Goal: Information Seeking & Learning: Learn about a topic

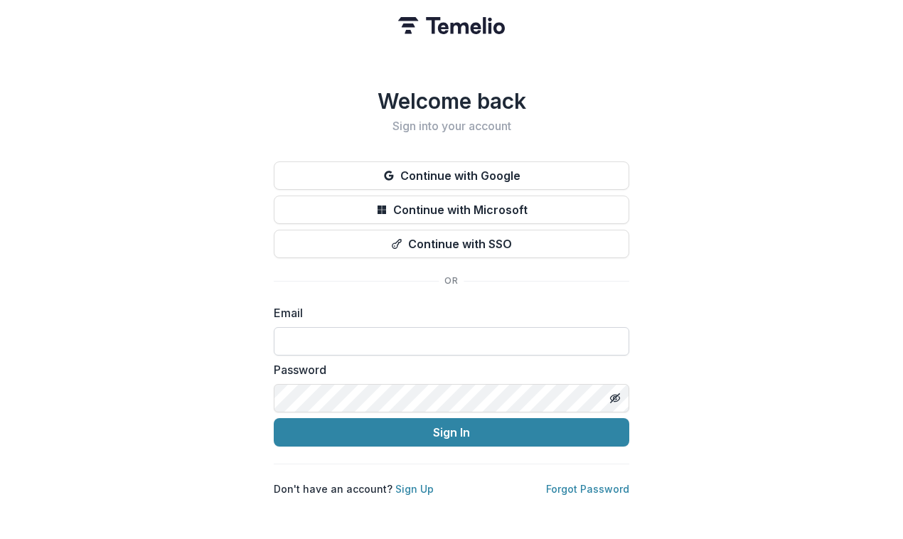
click at [354, 335] on input at bounding box center [451, 341] width 355 height 28
type input "**********"
click at [274, 418] on button "Sign In" at bounding box center [451, 432] width 355 height 28
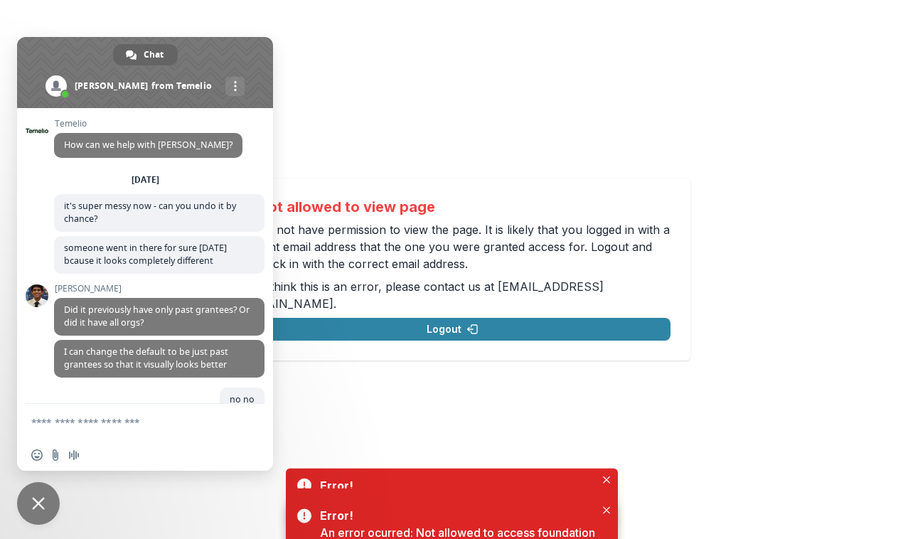
scroll to position [5748, 0]
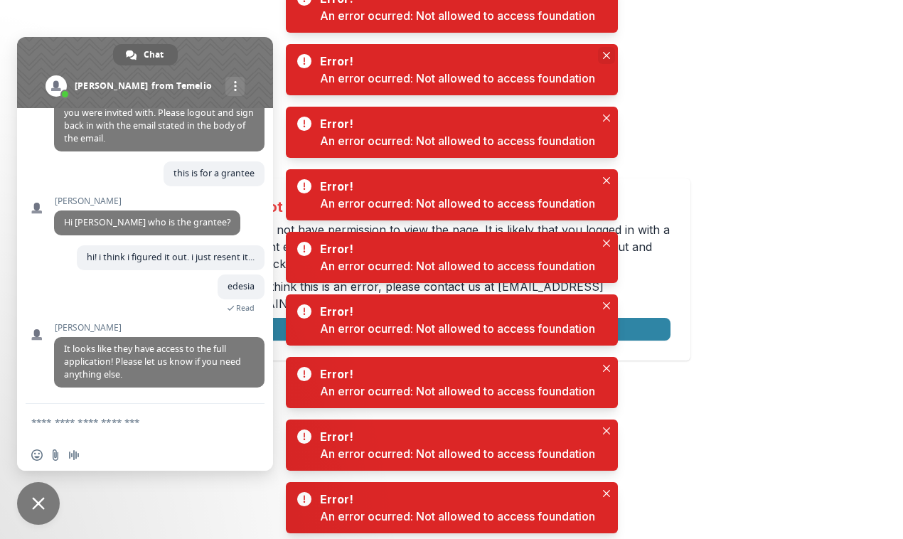
click at [607, 60] on button "Close" at bounding box center [606, 55] width 17 height 17
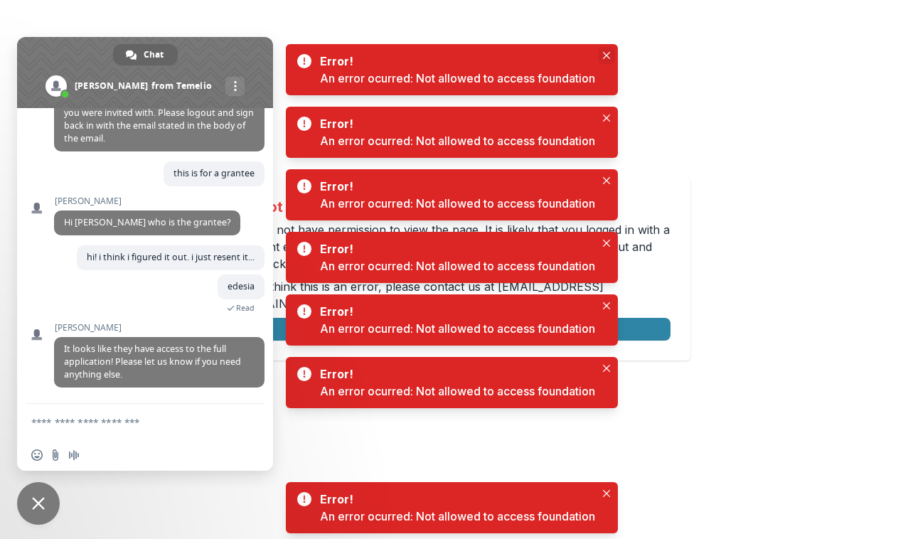
click at [607, 60] on button "Close" at bounding box center [606, 55] width 17 height 17
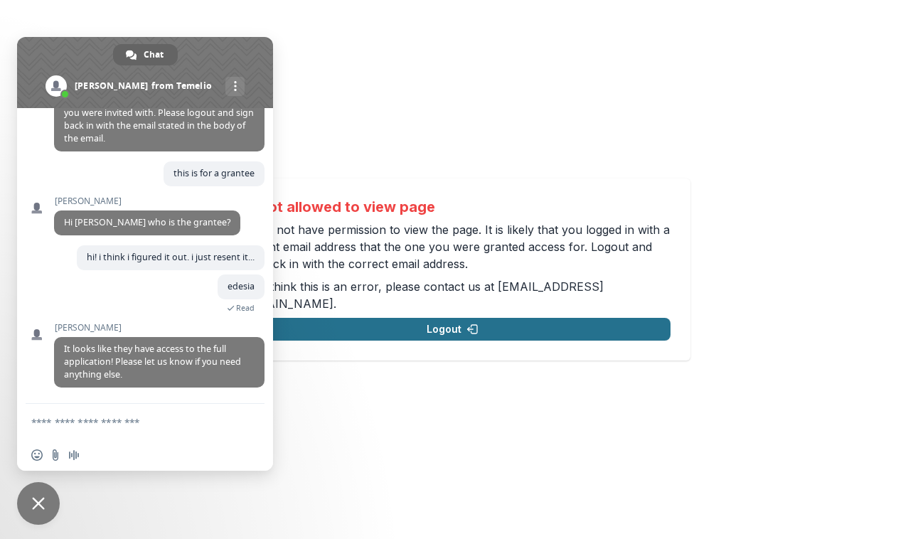
click at [491, 318] on button "Logout" at bounding box center [453, 329] width 436 height 23
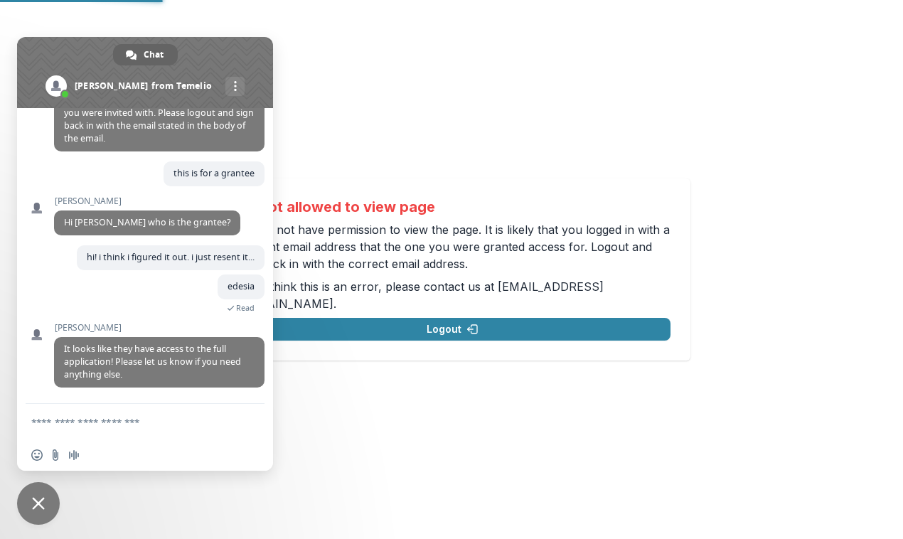
click at [198, 48] on span at bounding box center [145, 72] width 256 height 71
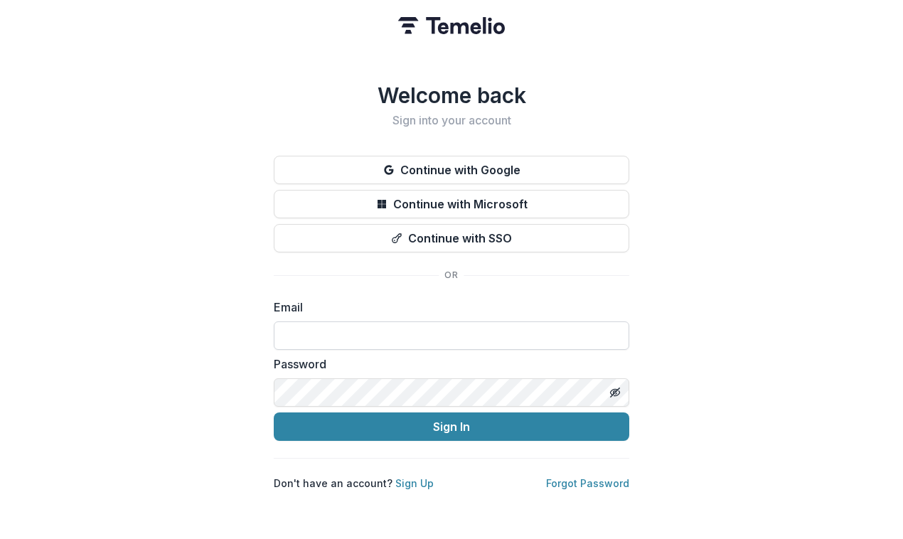
click at [329, 342] on input at bounding box center [451, 335] width 355 height 28
type input "**********"
click at [370, 407] on form "**********" at bounding box center [451, 370] width 355 height 142
click at [274, 412] on button "Sign In" at bounding box center [451, 426] width 355 height 28
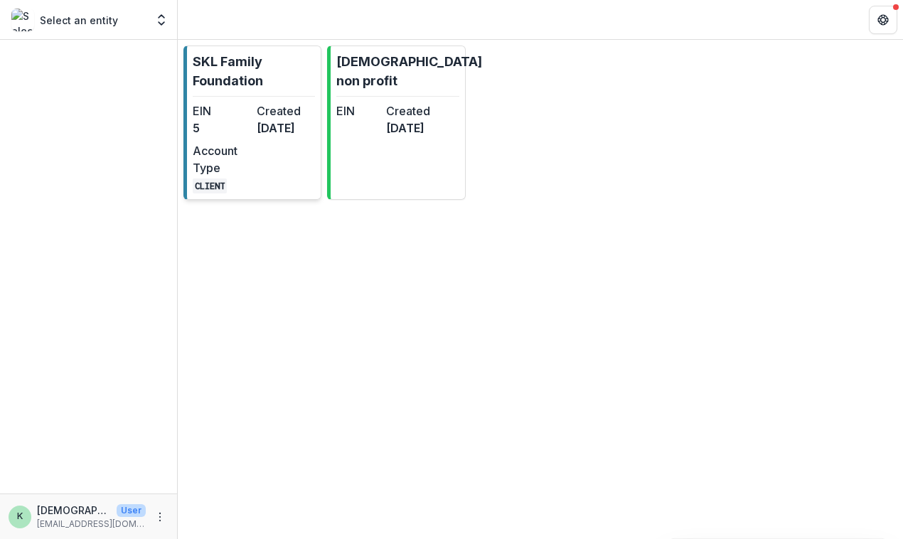
click at [237, 62] on p "SKL Family Foundation" at bounding box center [254, 71] width 122 height 38
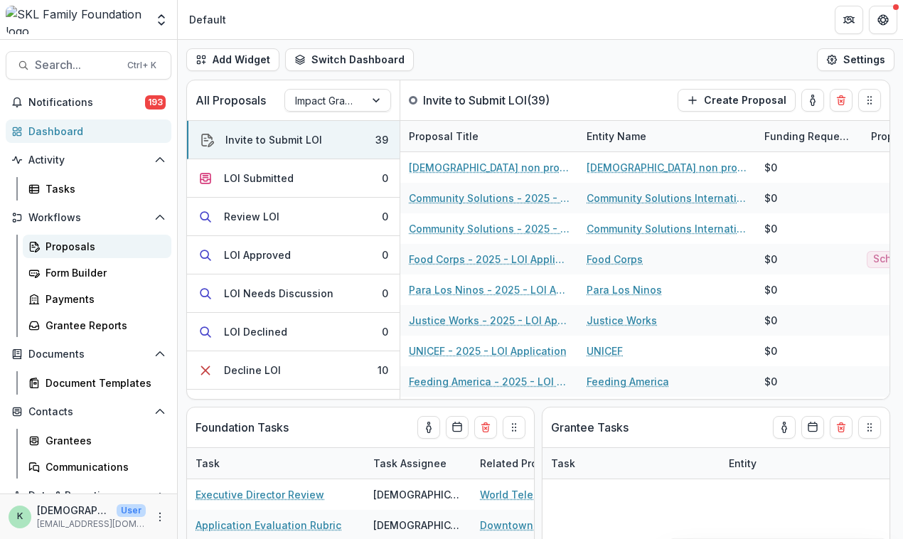
click at [97, 245] on div "Proposals" at bounding box center [103, 246] width 114 height 15
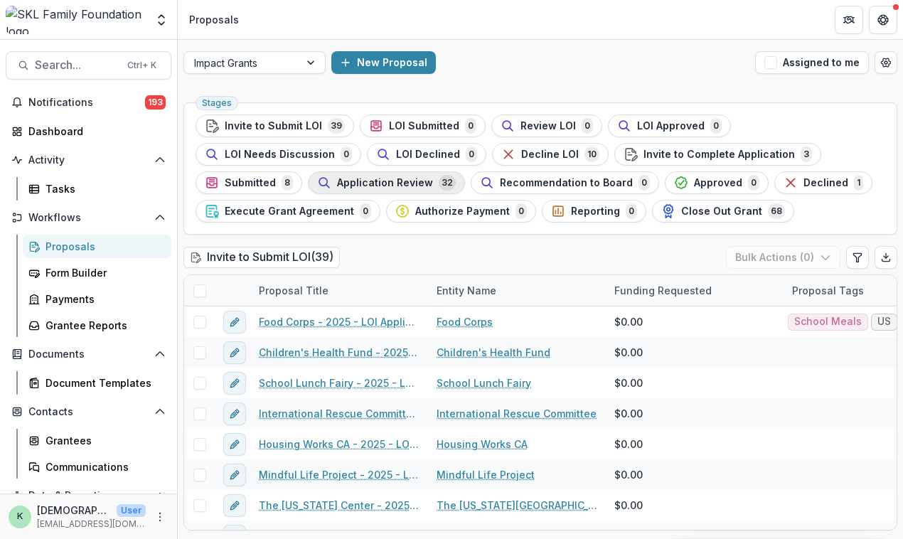
click at [364, 183] on span "Application Review" at bounding box center [385, 183] width 96 height 12
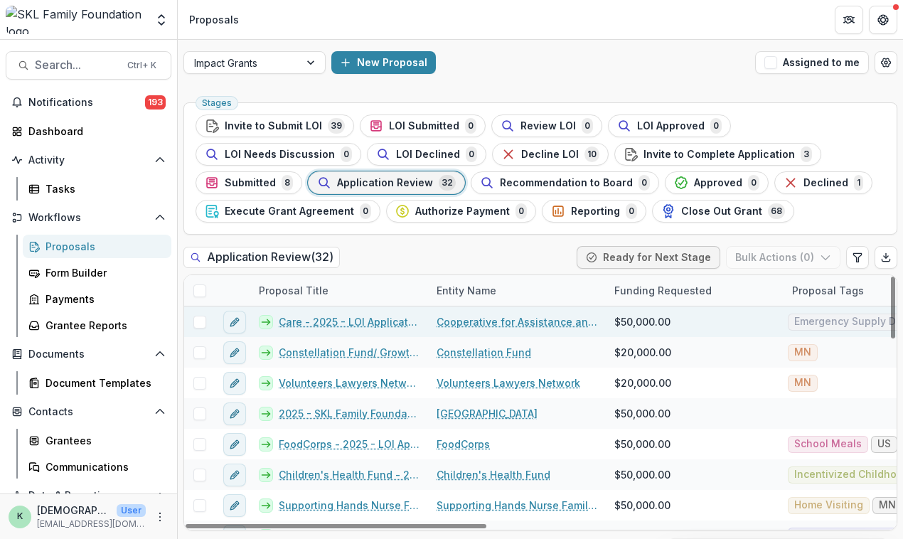
click at [337, 319] on link "Care - 2025 - LOI Application" at bounding box center [349, 321] width 141 height 15
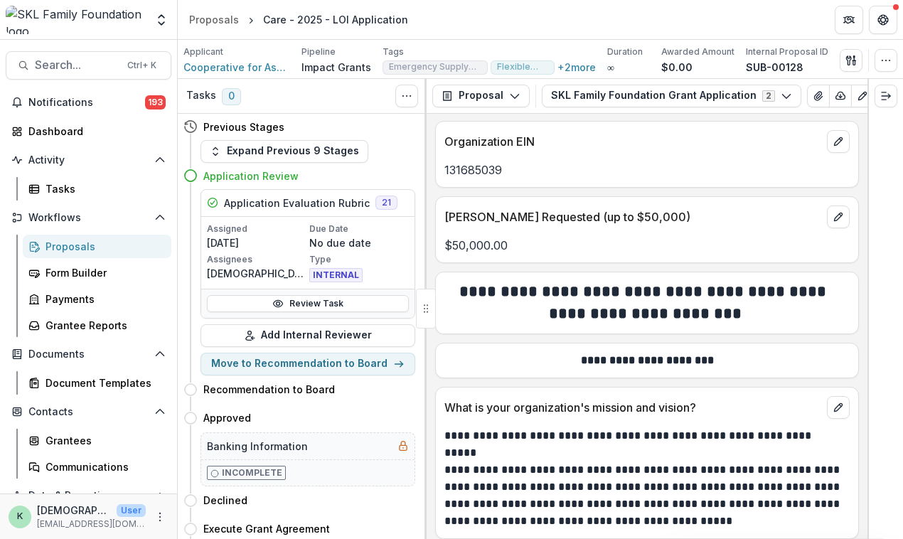
scroll to position [721, 0]
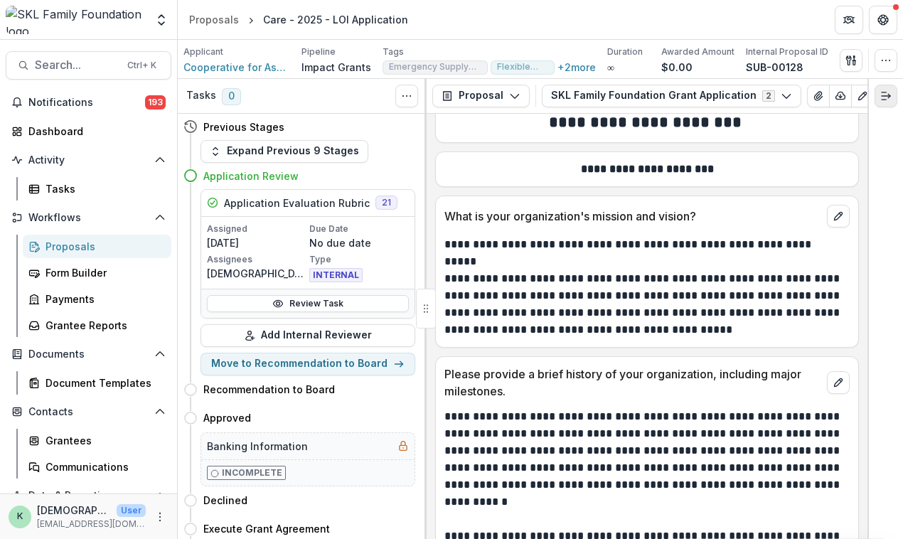
click at [886, 92] on icon "Expand right" at bounding box center [885, 95] width 11 height 11
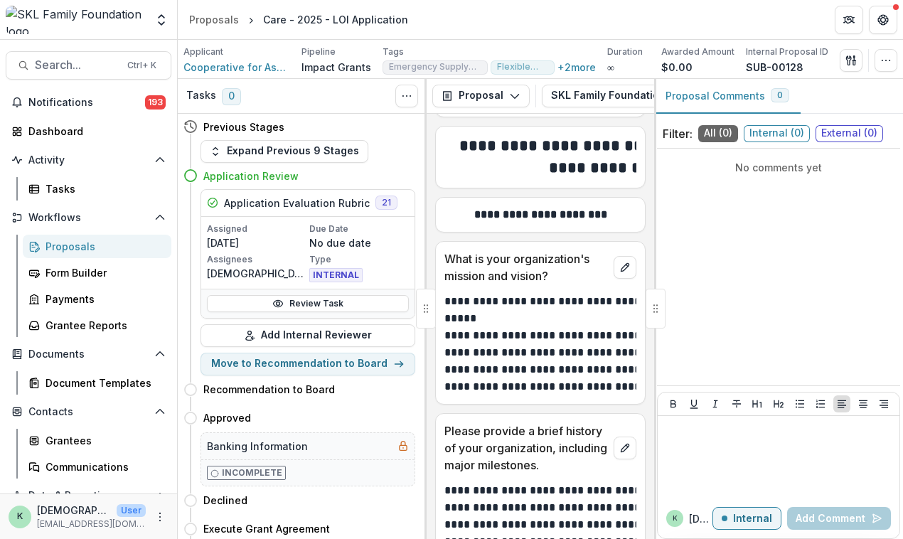
scroll to position [879, 0]
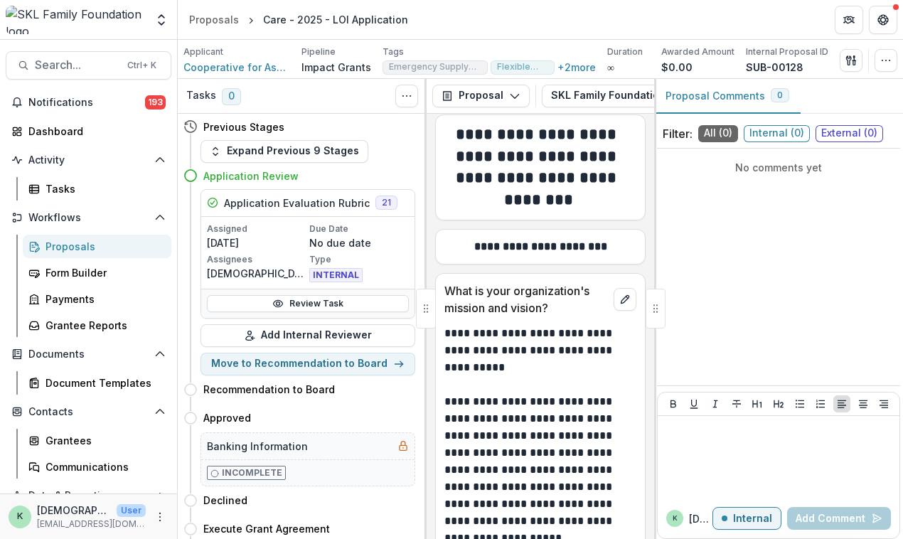
click at [91, 245] on div "Proposals" at bounding box center [103, 246] width 114 height 15
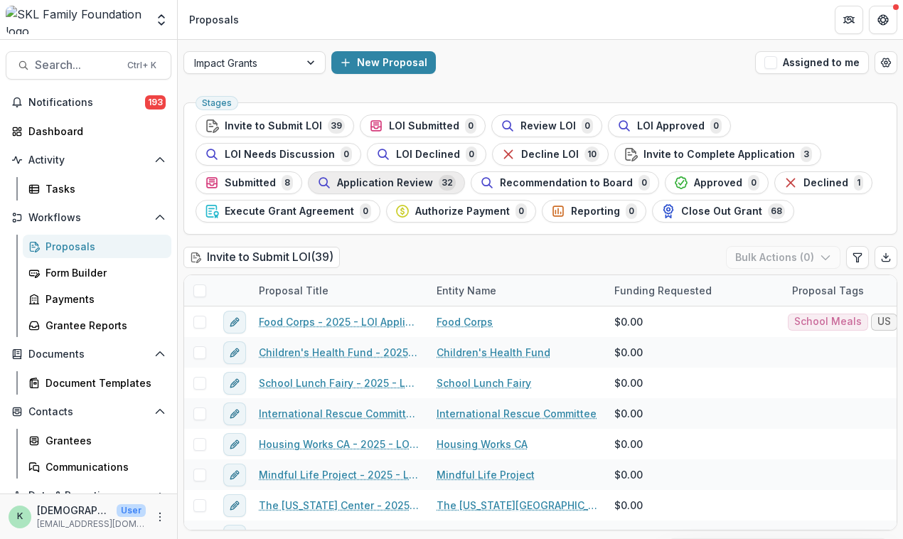
click at [394, 182] on span "Application Review" at bounding box center [385, 183] width 96 height 12
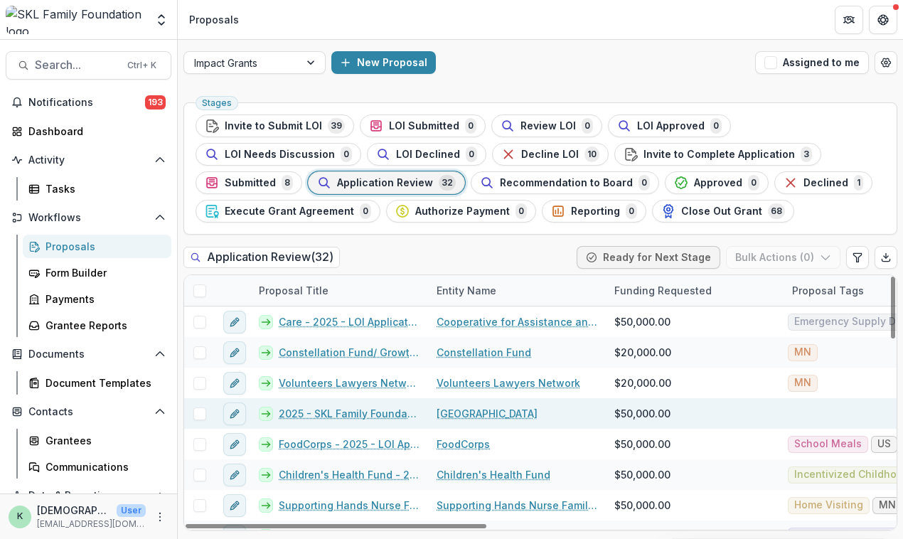
click at [346, 412] on link "2025 - SKL Family Foundation Grant Application" at bounding box center [349, 413] width 141 height 15
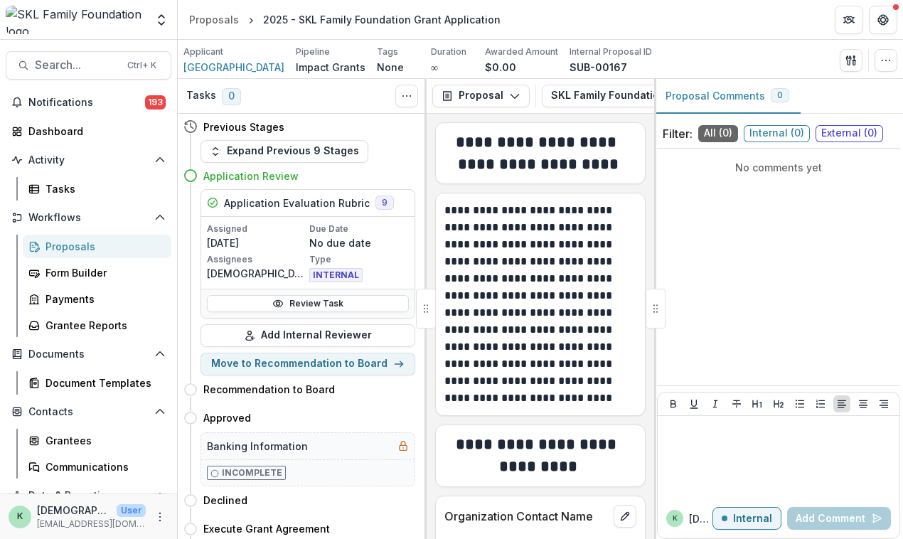
click at [778, 134] on span "Internal ( 0 )" at bounding box center [777, 133] width 66 height 17
click at [509, 97] on icon "button" at bounding box center [514, 95] width 11 height 11
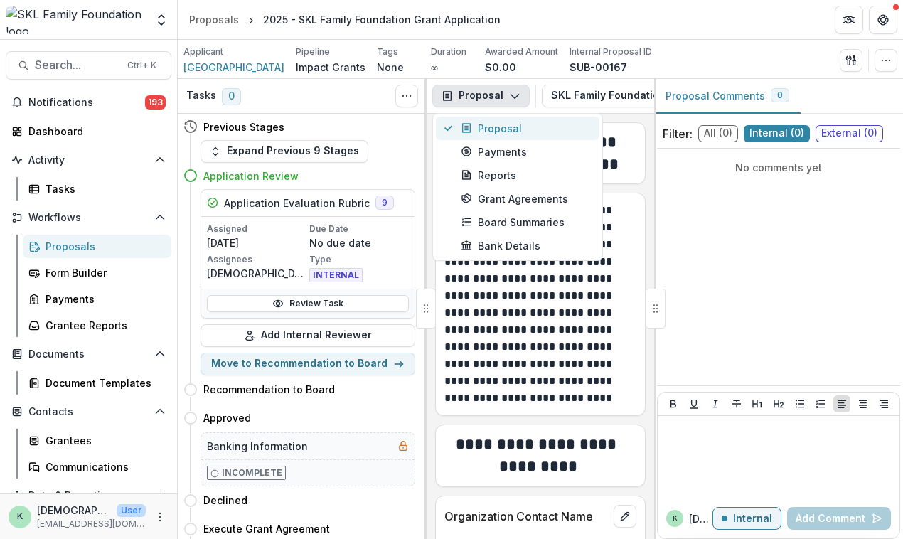
click at [488, 123] on div "Proposal" at bounding box center [526, 128] width 130 height 15
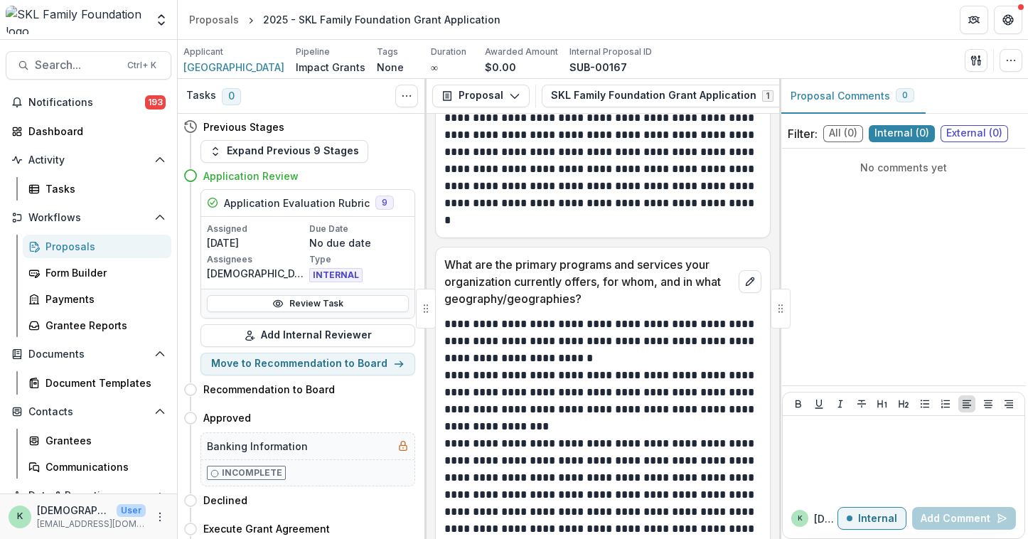
scroll to position [2274, 0]
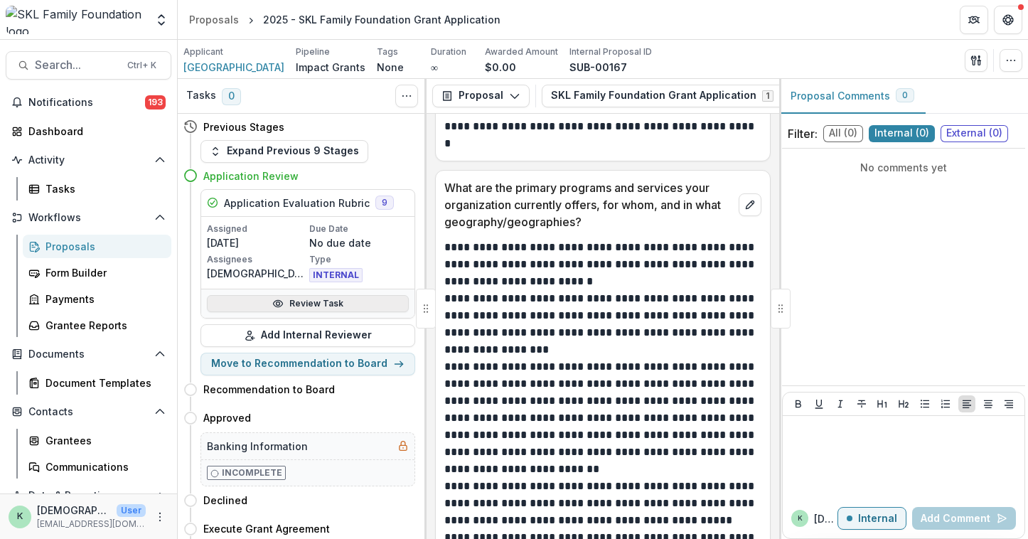
click at [315, 299] on link "Review Task" at bounding box center [308, 303] width 202 height 17
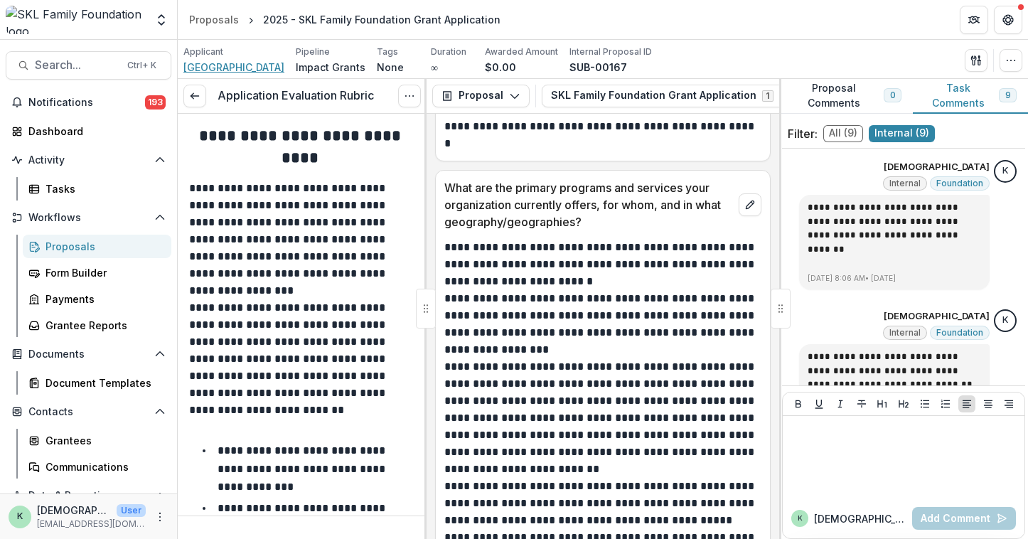
click at [208, 63] on span "St. David's Center" at bounding box center [233, 67] width 101 height 15
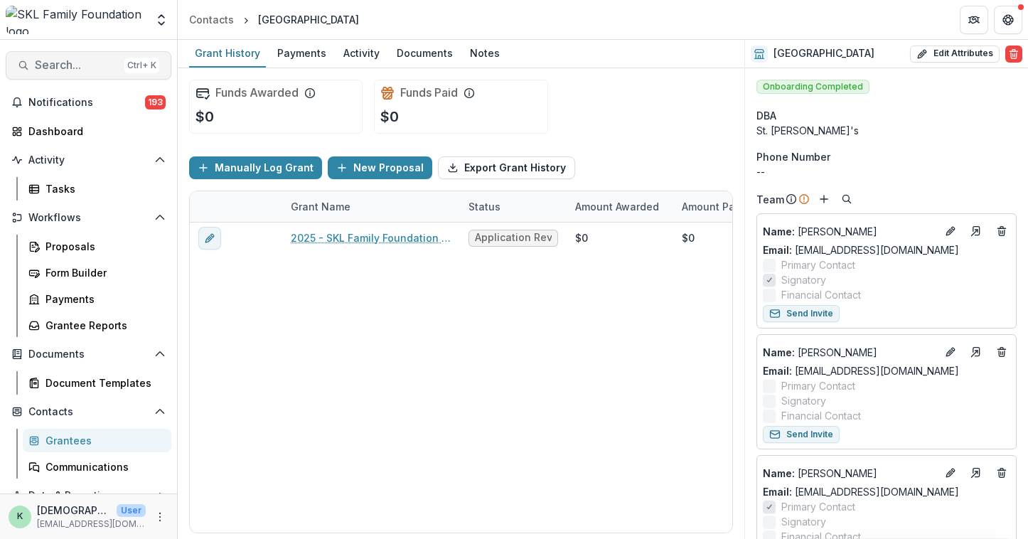
click at [73, 68] on span "Search..." at bounding box center [77, 65] width 84 height 14
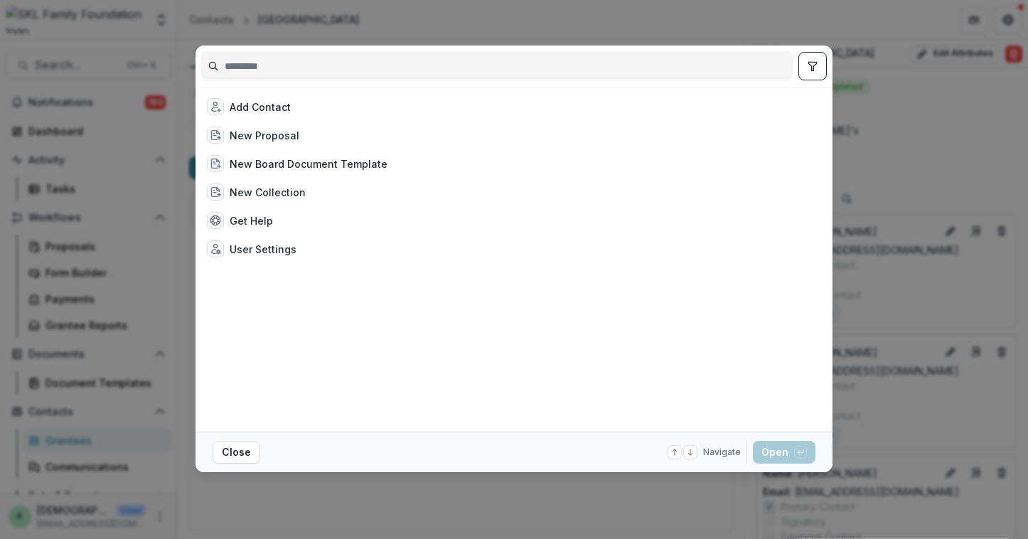
click at [290, 33] on div "Add Contact New Proposal New Board Document Template New Collection Get Help Us…" at bounding box center [514, 269] width 1028 height 539
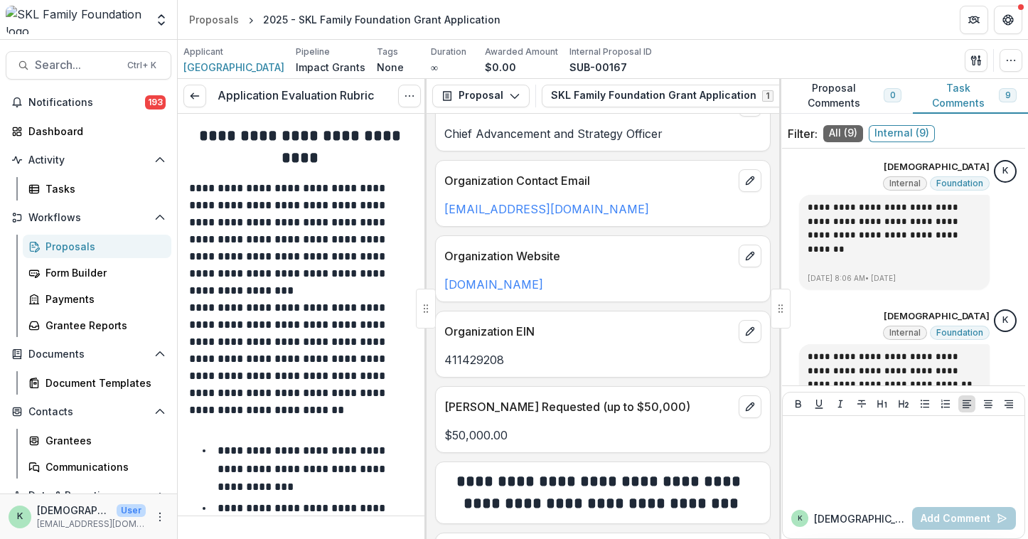
scroll to position [341, 0]
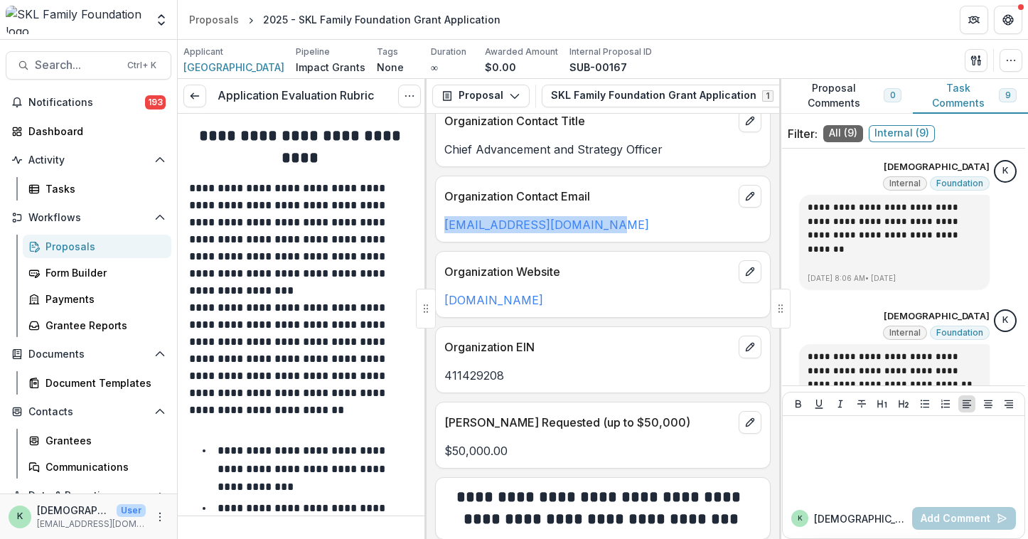
drag, startPoint x: 583, startPoint y: 221, endPoint x: 446, endPoint y: 232, distance: 137.0
click at [446, 232] on div "Organization Contact Email mwalsh@stdavidscenter.org" at bounding box center [603, 209] width 336 height 67
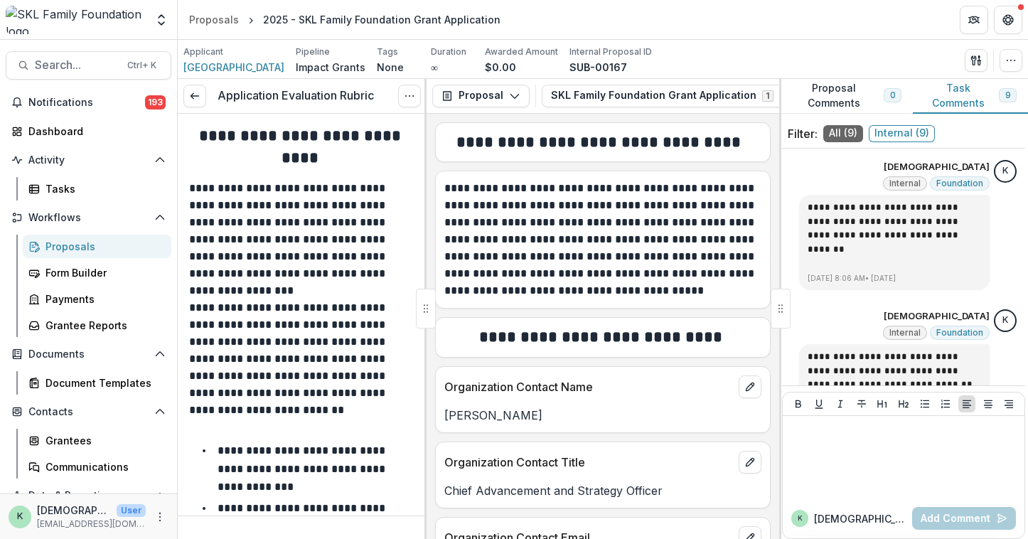
click at [50, 247] on div "Proposals" at bounding box center [103, 246] width 114 height 15
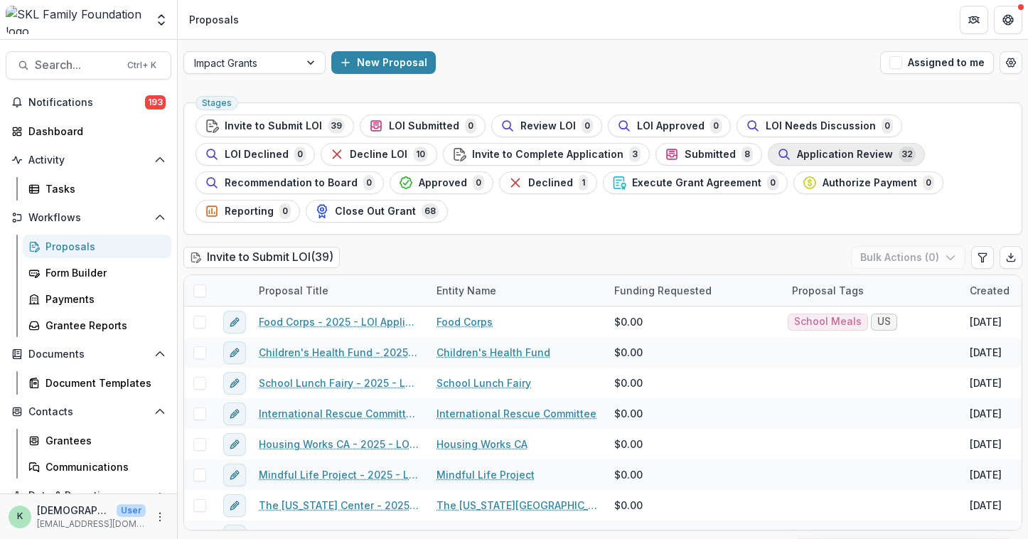
click at [797, 153] on span "Application Review" at bounding box center [845, 155] width 96 height 12
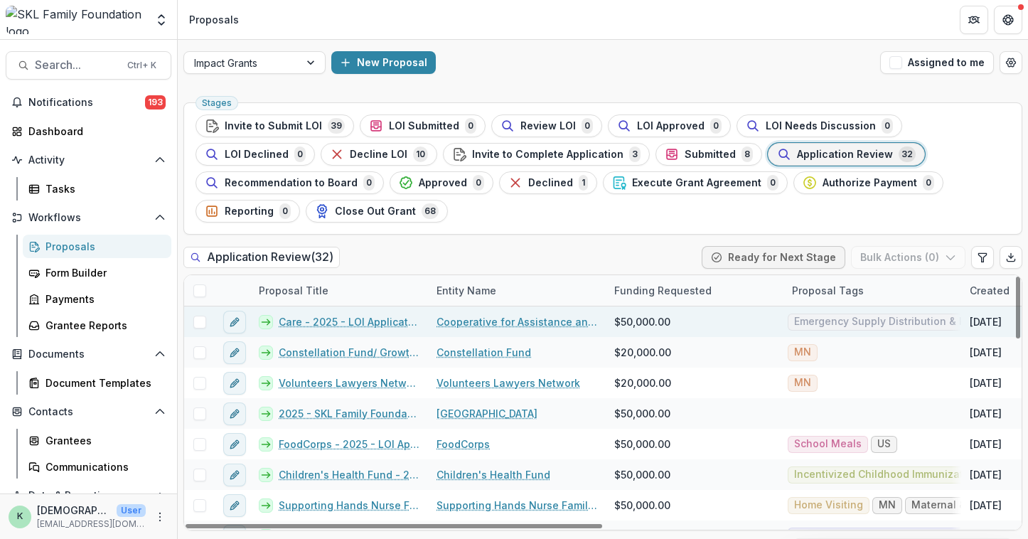
click at [336, 314] on link "Care - 2025 - LOI Application" at bounding box center [349, 321] width 141 height 15
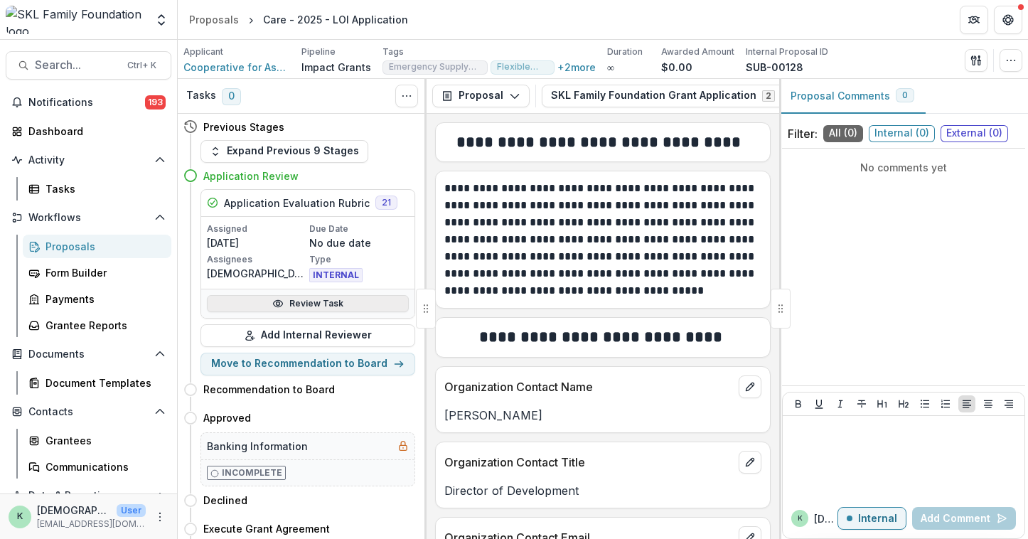
click at [277, 299] on icon at bounding box center [277, 303] width 11 height 11
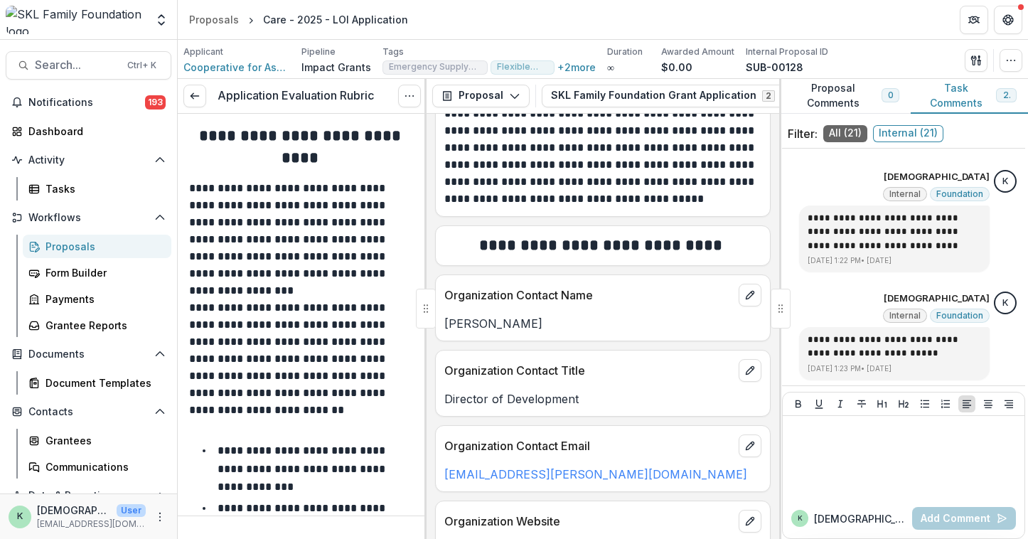
scroll to position [92, 0]
drag, startPoint x: 499, startPoint y: 478, endPoint x: 434, endPoint y: 483, distance: 65.6
click at [434, 483] on div "**********" at bounding box center [603, 326] width 353 height 425
click at [467, 208] on div "**********" at bounding box center [603, 147] width 336 height 138
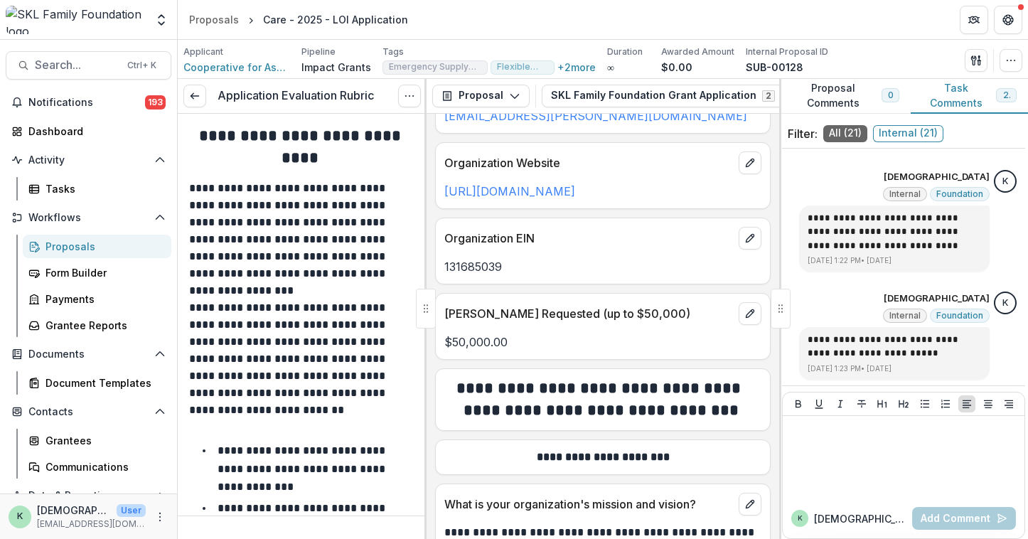
scroll to position [0, 0]
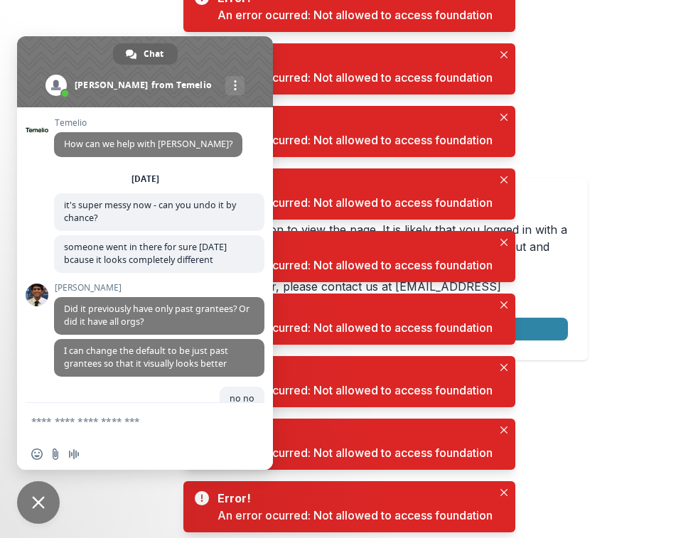
scroll to position [5748, 0]
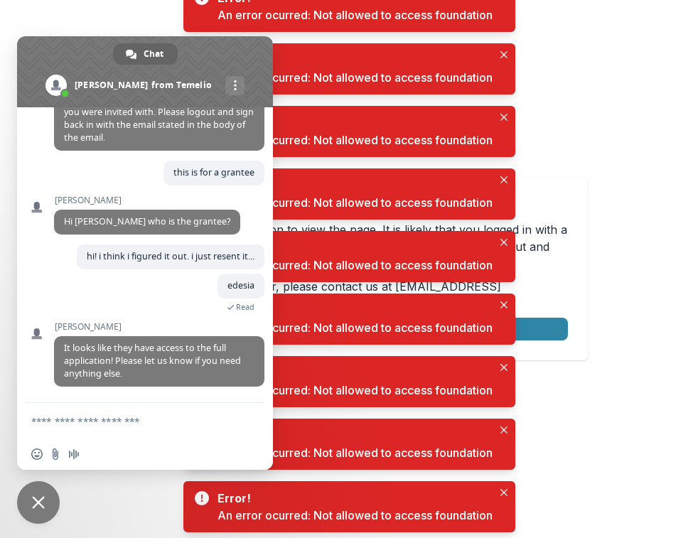
click at [225, 50] on span at bounding box center [145, 71] width 256 height 71
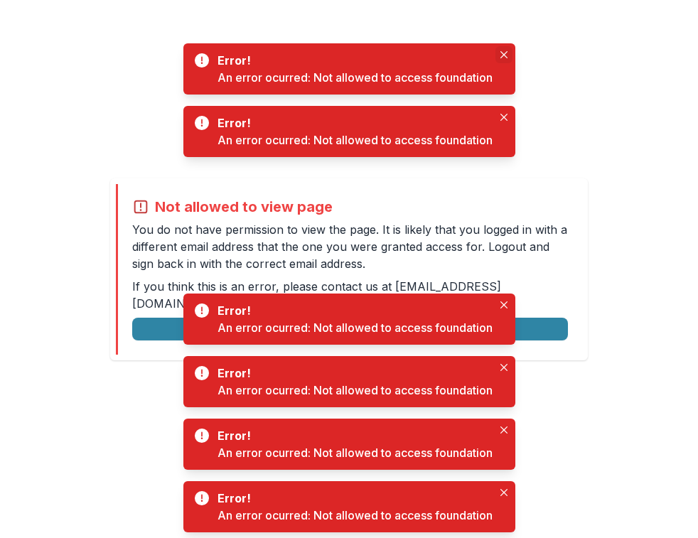
click at [504, 50] on button "Close" at bounding box center [504, 54] width 17 height 17
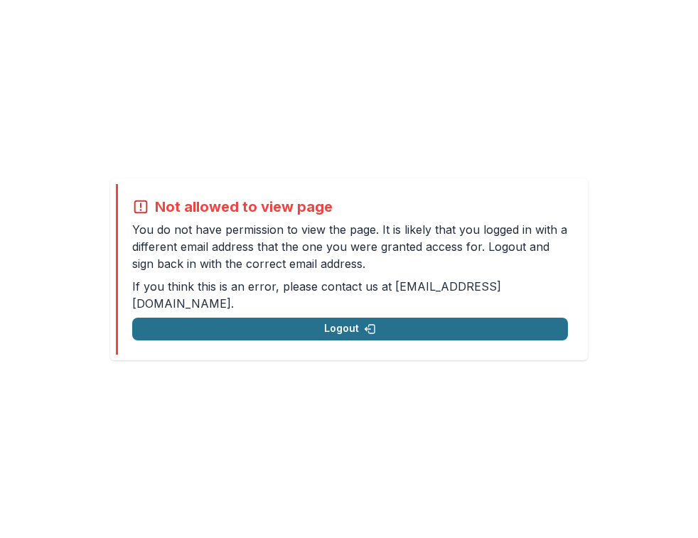
click at [341, 323] on button "Logout" at bounding box center [350, 329] width 436 height 23
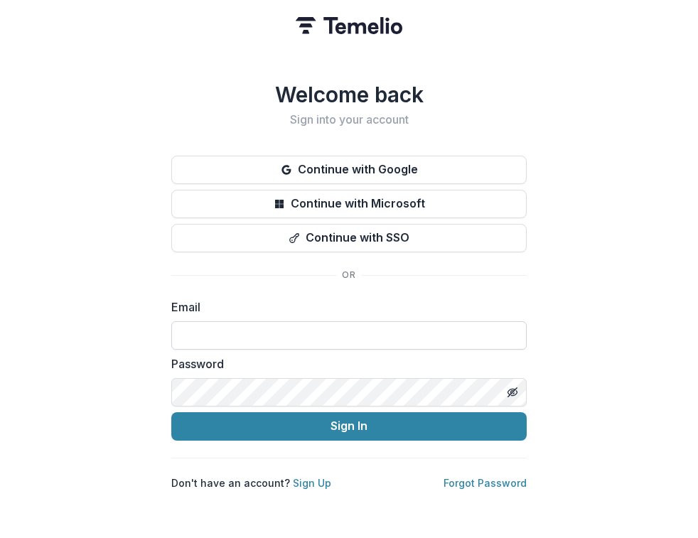
click at [223, 336] on input at bounding box center [348, 335] width 355 height 28
type input "**********"
click at [171, 412] on button "Sign In" at bounding box center [348, 426] width 355 height 28
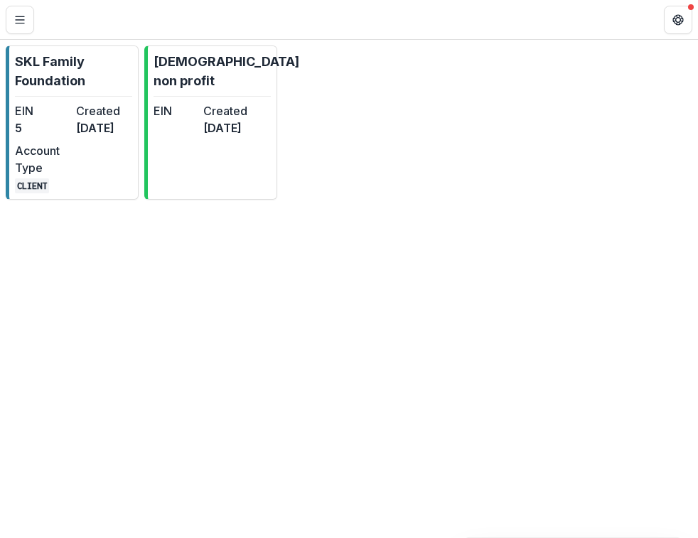
click at [594, 196] on div "SKL Family Foundation EIN 5 Created [DATE] Account Type CLIENT [PERSON_NAME] no…" at bounding box center [349, 123] width 698 height 166
click at [55, 73] on p "SKL Family Foundation" at bounding box center [73, 71] width 117 height 38
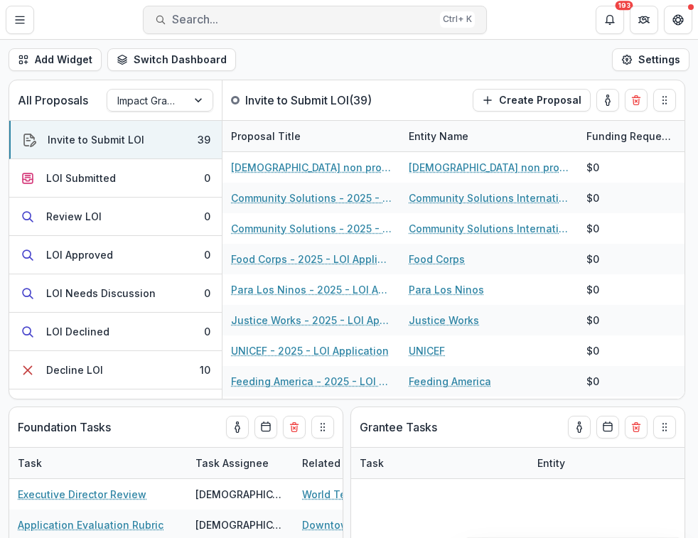
click at [230, 18] on span "Search..." at bounding box center [303, 20] width 262 height 14
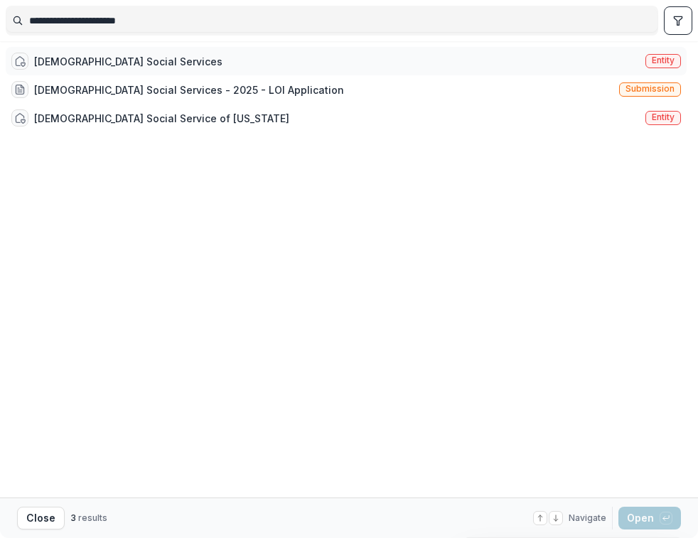
type input "**********"
click at [105, 62] on div "[DEMOGRAPHIC_DATA] Social Services" at bounding box center [128, 61] width 188 height 15
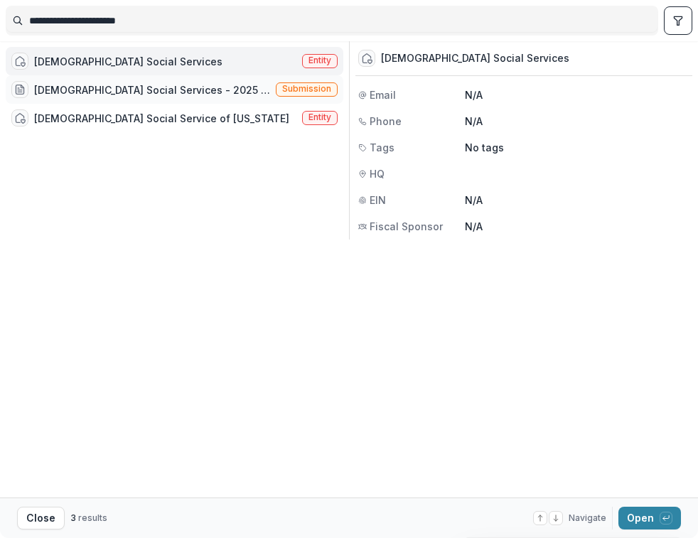
click at [105, 83] on div "[DEMOGRAPHIC_DATA] Social Services - 2025 - LOI Application" at bounding box center [152, 89] width 236 height 15
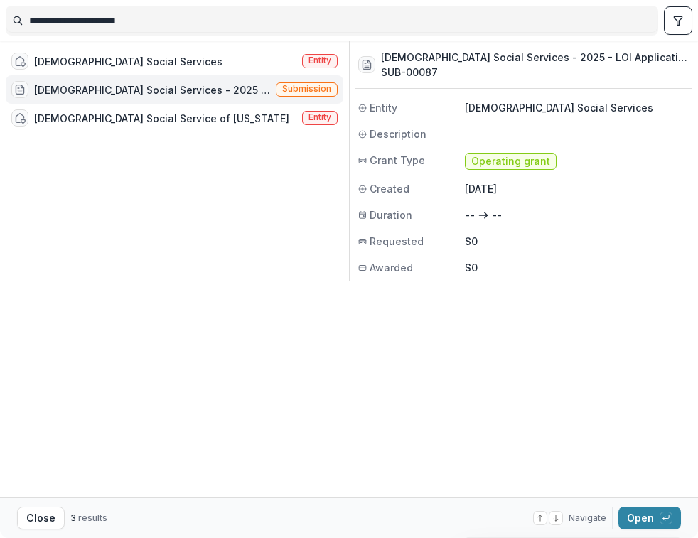
click at [105, 92] on div "[DEMOGRAPHIC_DATA] Social Services - 2025 - LOI Application" at bounding box center [152, 89] width 236 height 15
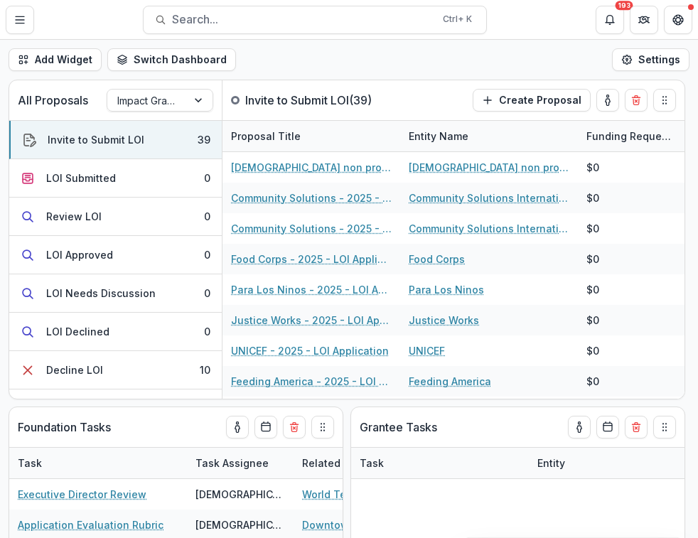
click at [105, 92] on div "[DEMOGRAPHIC_DATA] Social Services - 2025 - LOI Application" at bounding box center [152, 89] width 236 height 15
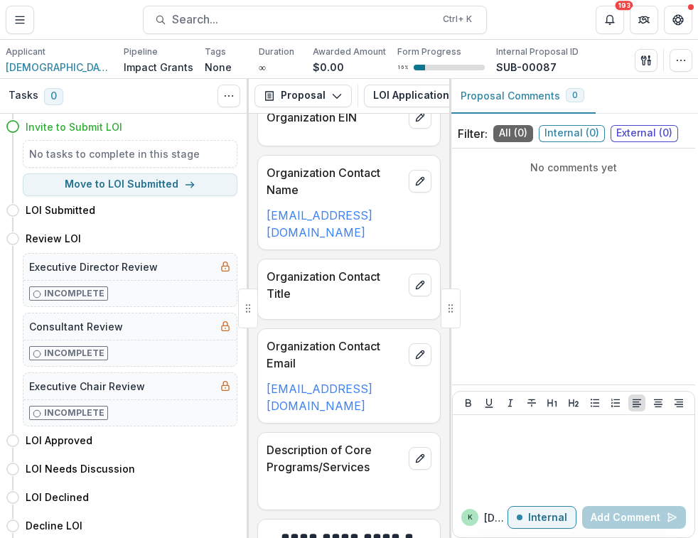
scroll to position [75, 0]
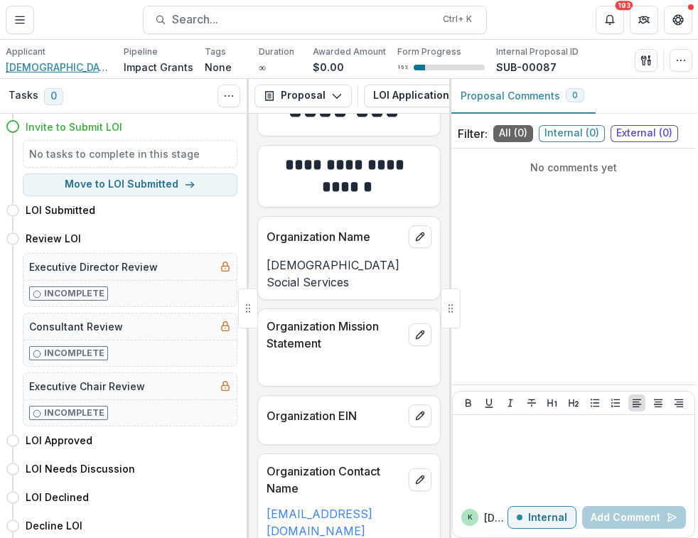
click at [44, 67] on span "[DEMOGRAPHIC_DATA] Social Services" at bounding box center [59, 67] width 107 height 15
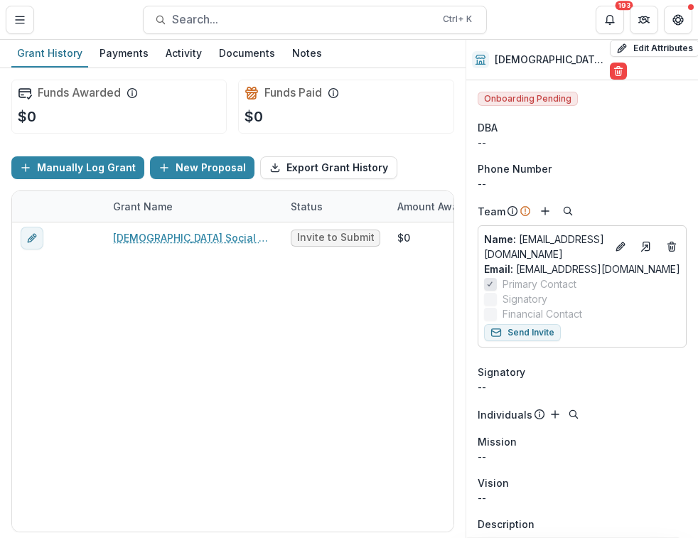
click at [629, 129] on div "DBA" at bounding box center [582, 127] width 209 height 15
